Goal: Answer question/provide support: Answer question/provide support

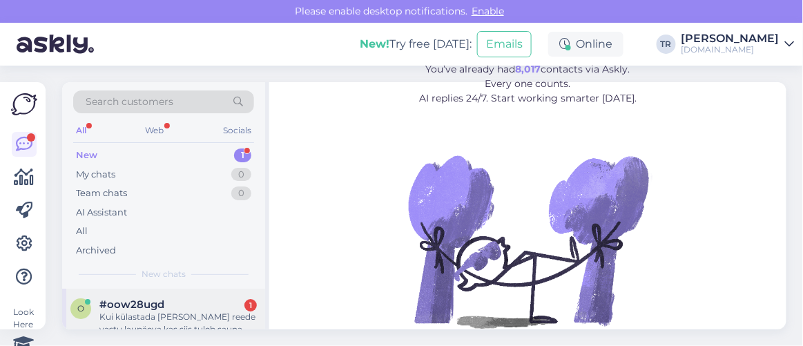
click at [195, 301] on div "#oow28ugd 1" at bounding box center [177, 304] width 157 height 12
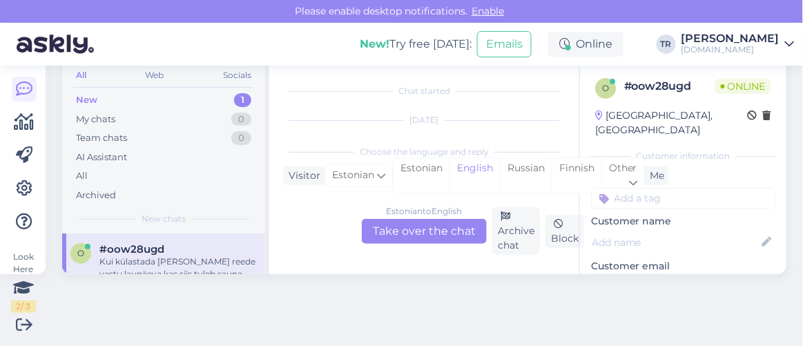
scroll to position [28, 0]
click at [432, 168] on div "Estonian" at bounding box center [422, 175] width 56 height 35
click at [437, 230] on div "Estonian to Estonian Take over the chat" at bounding box center [424, 231] width 125 height 25
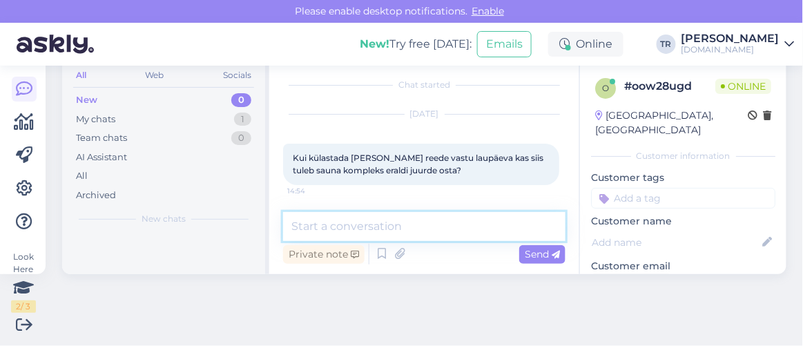
click at [435, 231] on textarea at bounding box center [424, 226] width 283 height 29
type textarea "Tere"
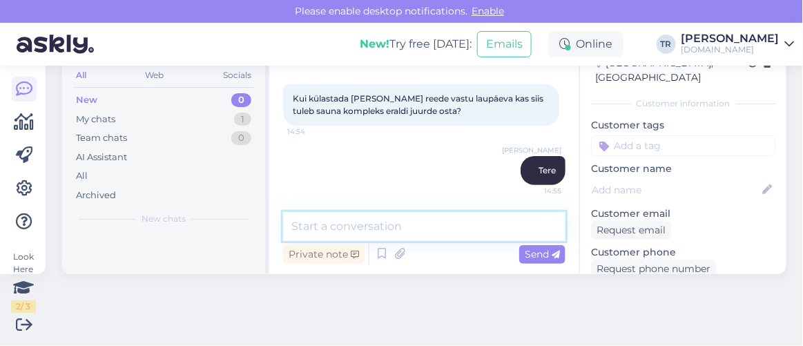
scroll to position [125, 0]
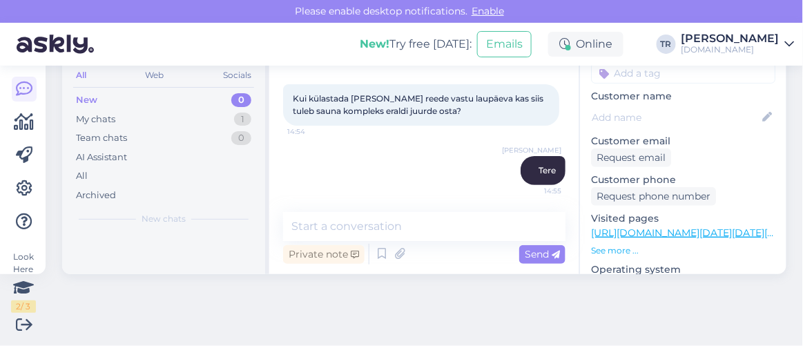
click at [642, 227] on link "[URL][DOMAIN_NAME][DATE][DATE][GEOGRAPHIC_DATA]" at bounding box center [730, 233] width 279 height 12
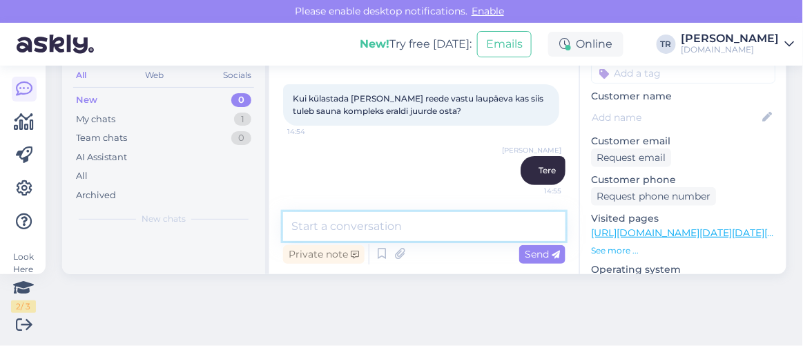
click at [400, 222] on textarea at bounding box center [424, 226] width 283 height 29
paste textarea "Saabudes P-N (v.a.01.06-31.08) sisaldub hinnas saunakeskuse "Paradiisi Saunad" …"
type textarea "Saabudes P-N (v.a.01.06-31.08) sisaldub hinnas saunakeskuse "Paradiisi Saunad" …"
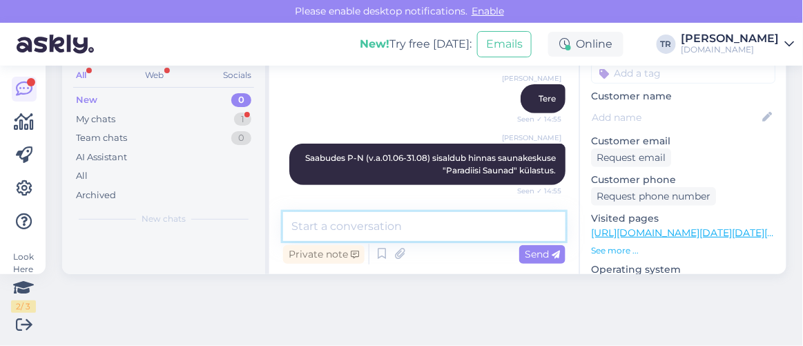
scroll to position [197, 0]
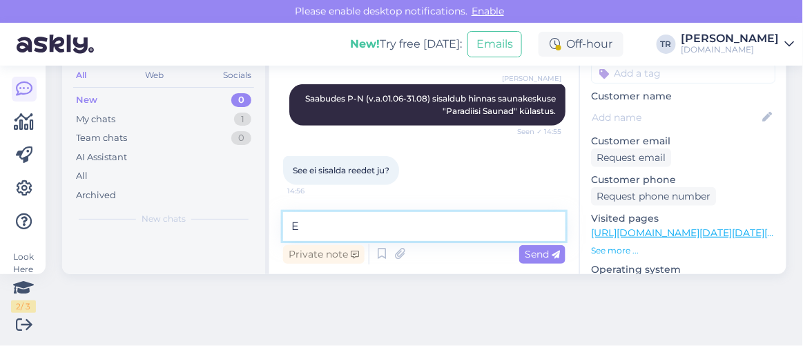
type textarea "Ei"
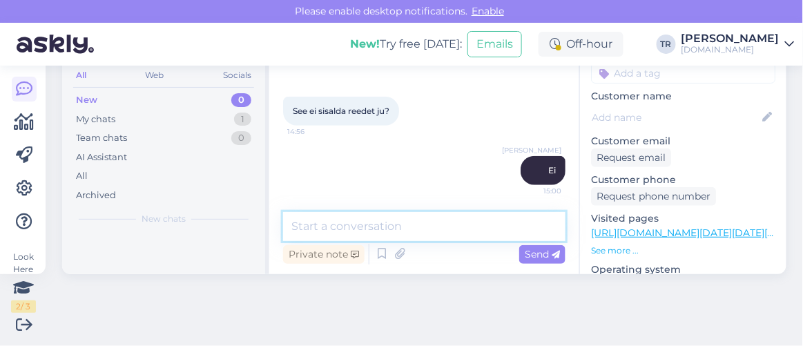
click at [436, 239] on textarea at bounding box center [424, 226] width 283 height 29
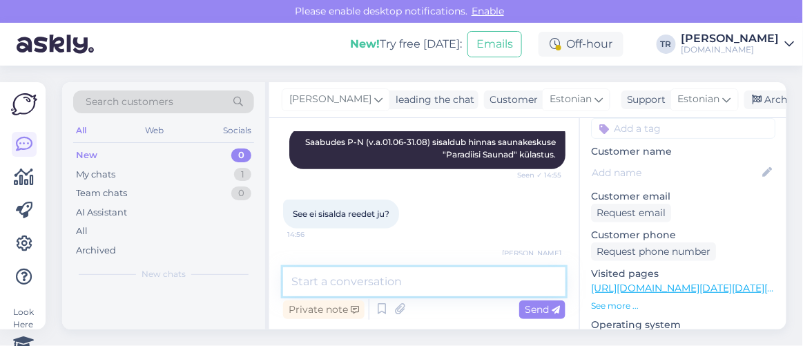
scroll to position [68, 0]
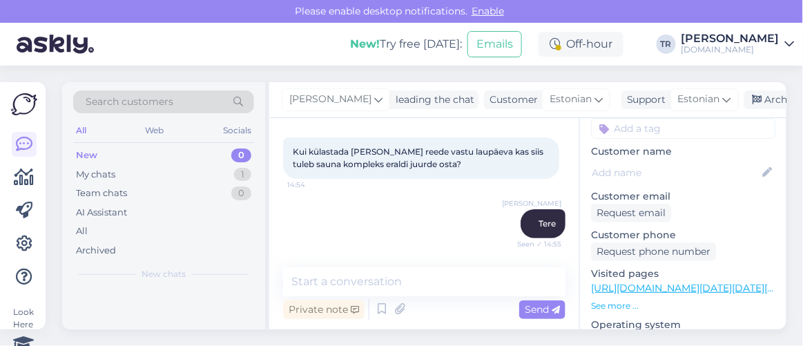
click at [37, 184] on div "Look Here 2 / 3 Get more Your checklist to get more value from Askly. Close Con…" at bounding box center [23, 205] width 46 height 247
click at [31, 175] on icon at bounding box center [25, 177] width 20 height 17
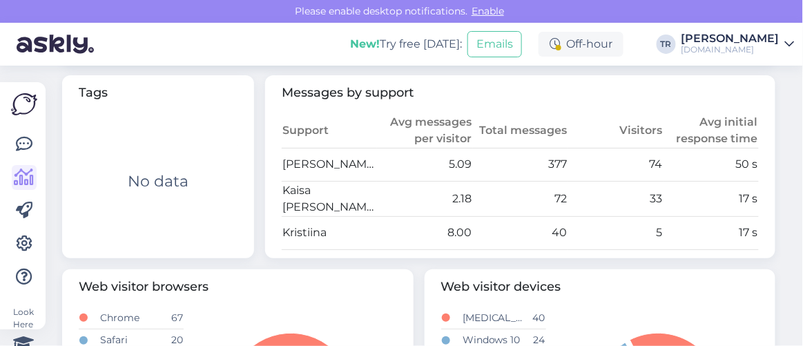
scroll to position [753, 0]
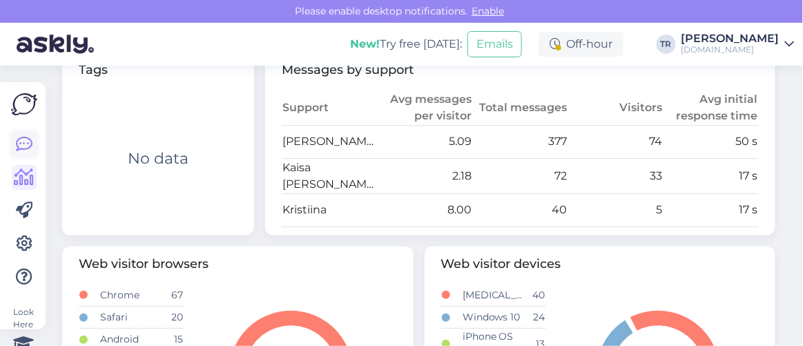
click at [18, 145] on icon at bounding box center [24, 144] width 17 height 17
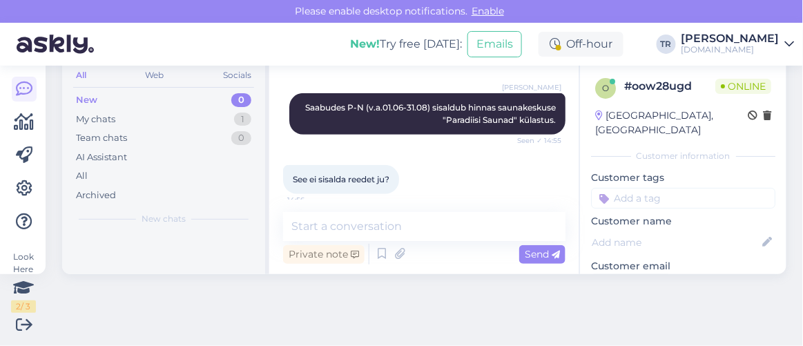
scroll to position [256, 0]
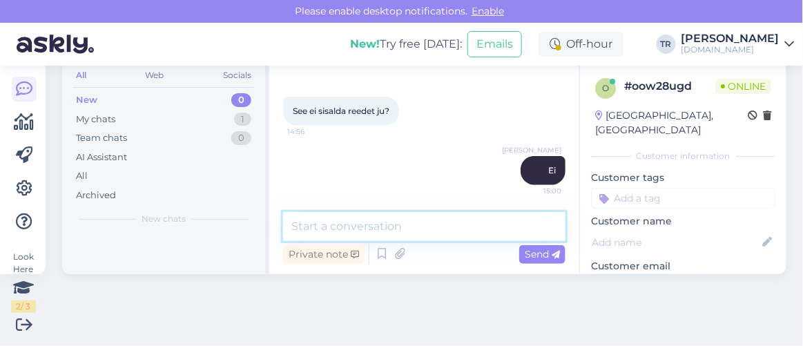
click at [435, 220] on textarea at bounding box center [424, 226] width 283 height 29
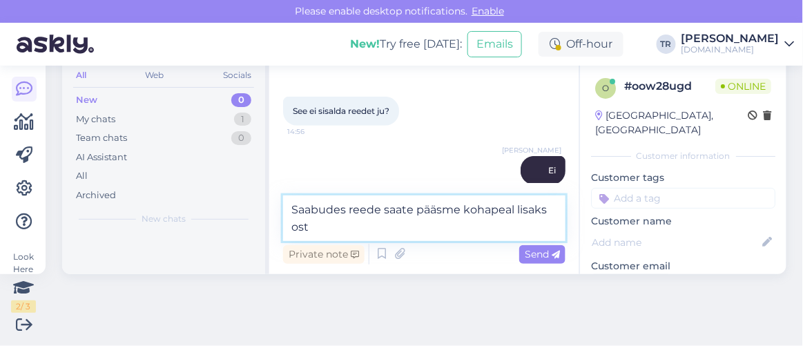
type textarea "Saabudes reede saate pääsme kohapeal lisaks osta"
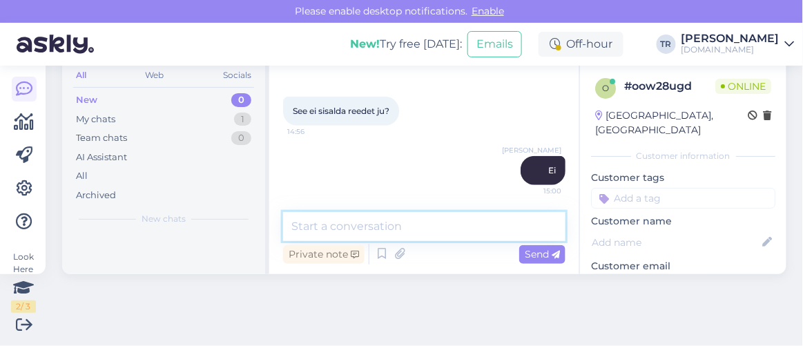
scroll to position [316, 0]
